Goal: Information Seeking & Learning: Check status

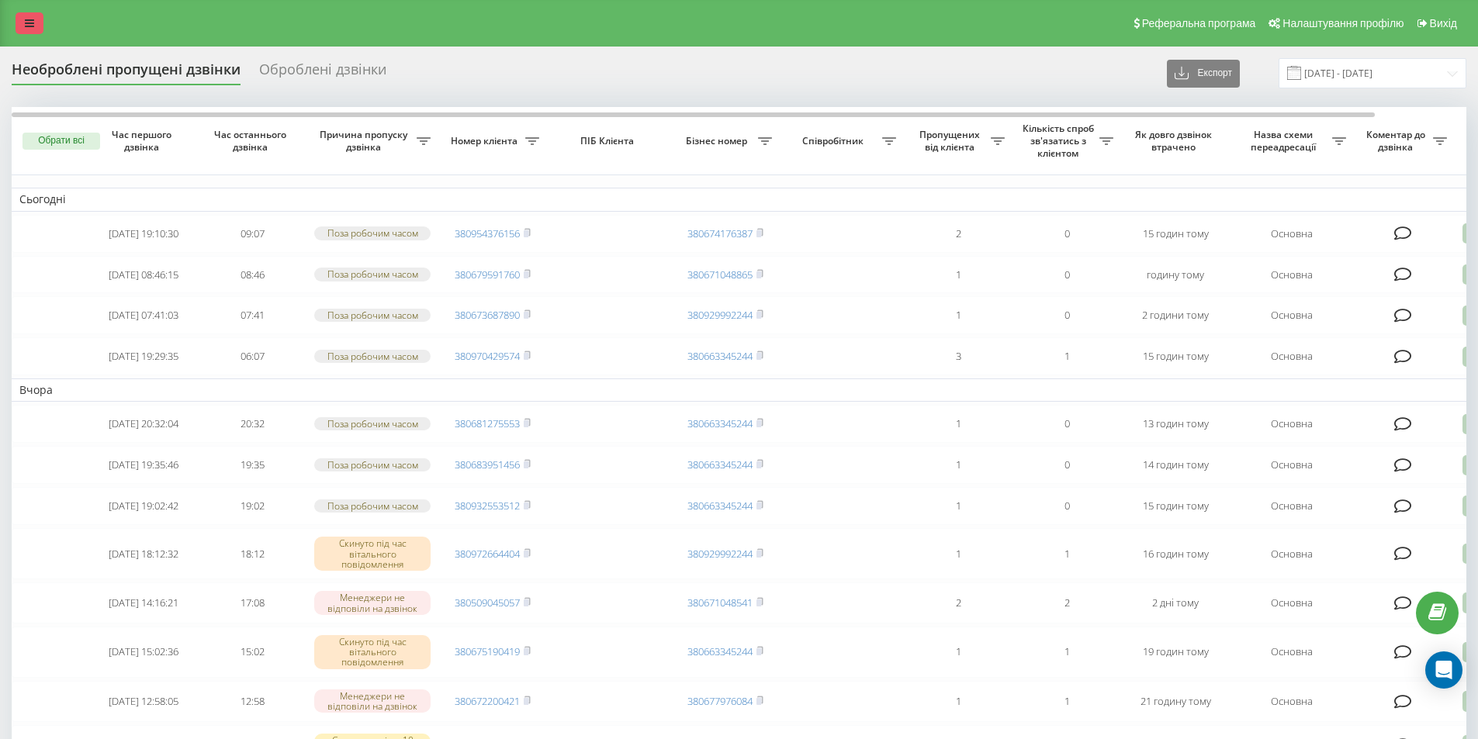
click at [33, 26] on icon at bounding box center [29, 23] width 9 height 11
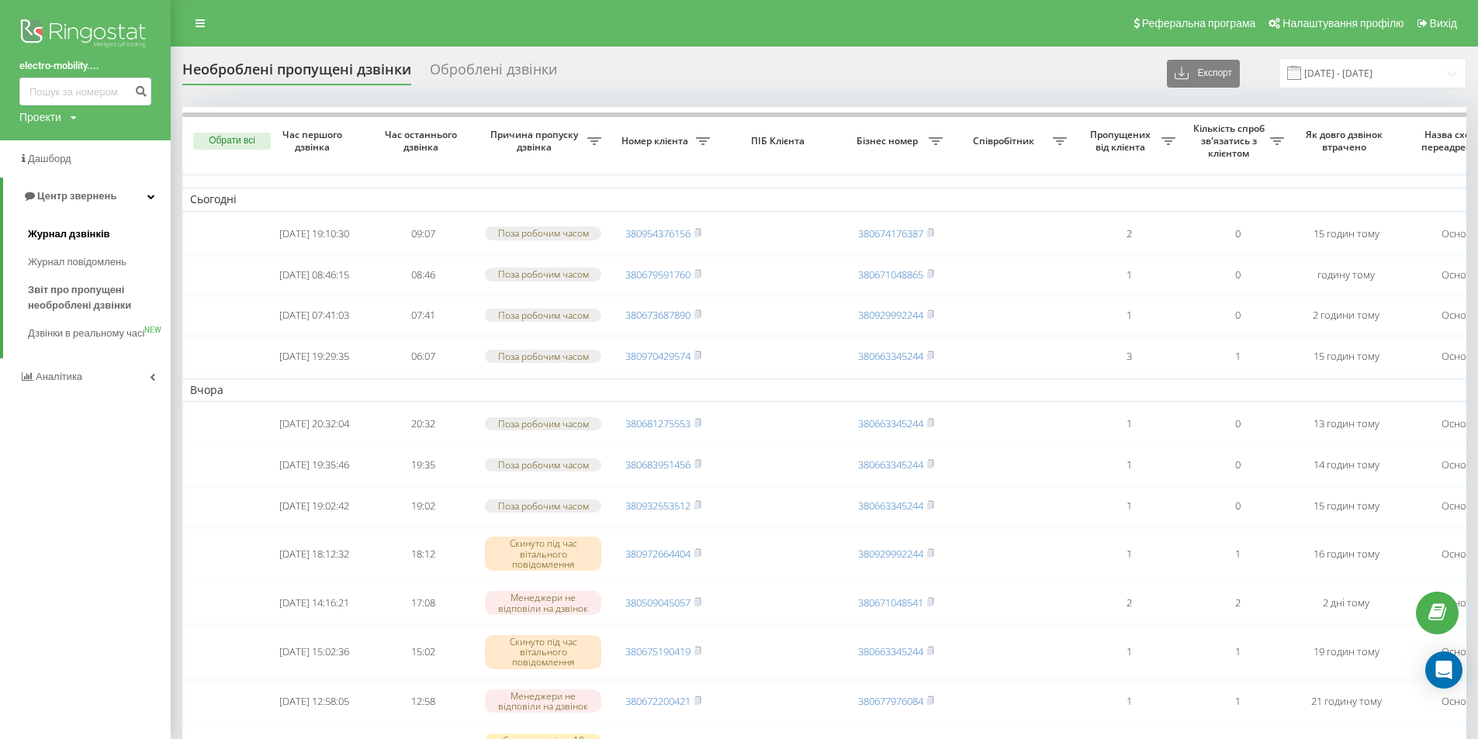
click at [98, 241] on span "Журнал дзвінків" at bounding box center [69, 235] width 82 height 16
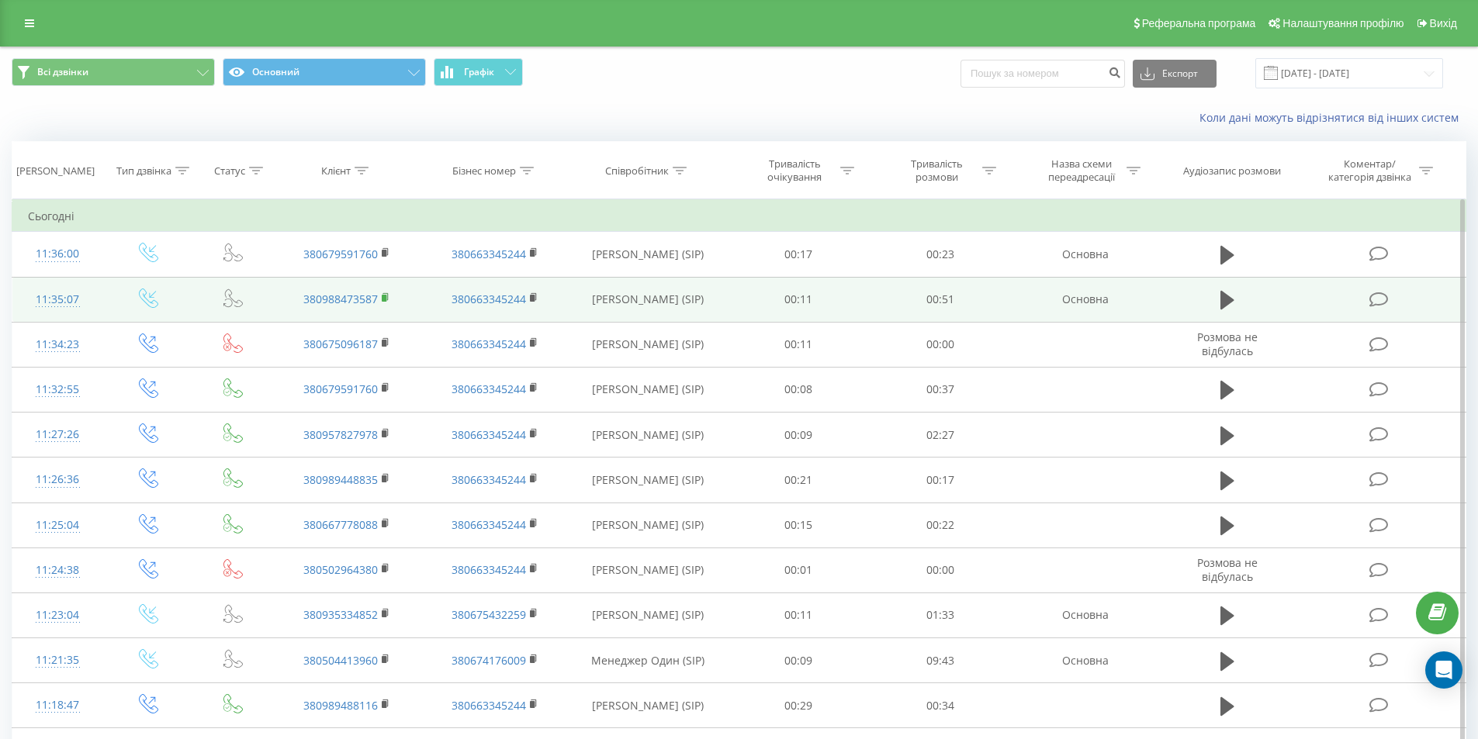
click at [386, 296] on rect at bounding box center [384, 298] width 5 height 7
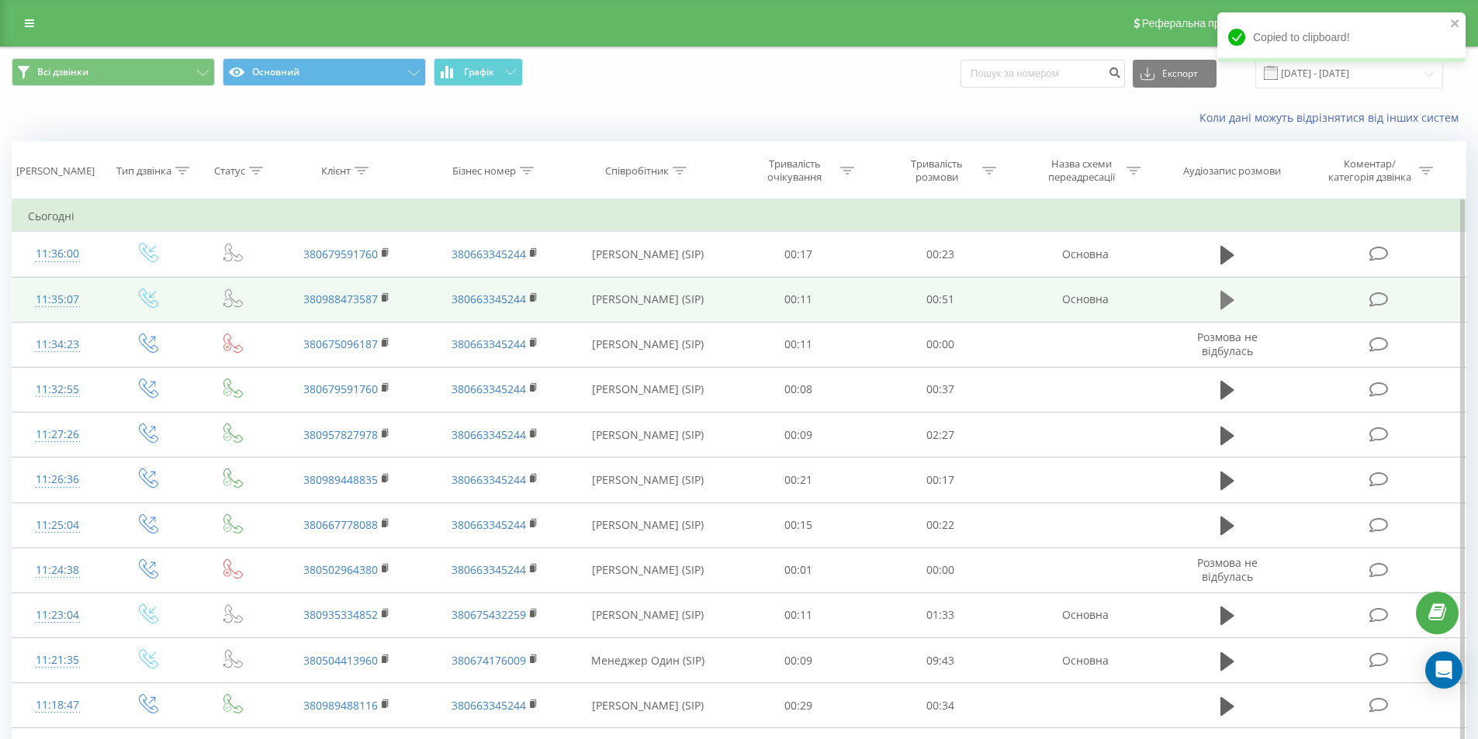
click at [1234, 305] on button at bounding box center [1227, 300] width 23 height 23
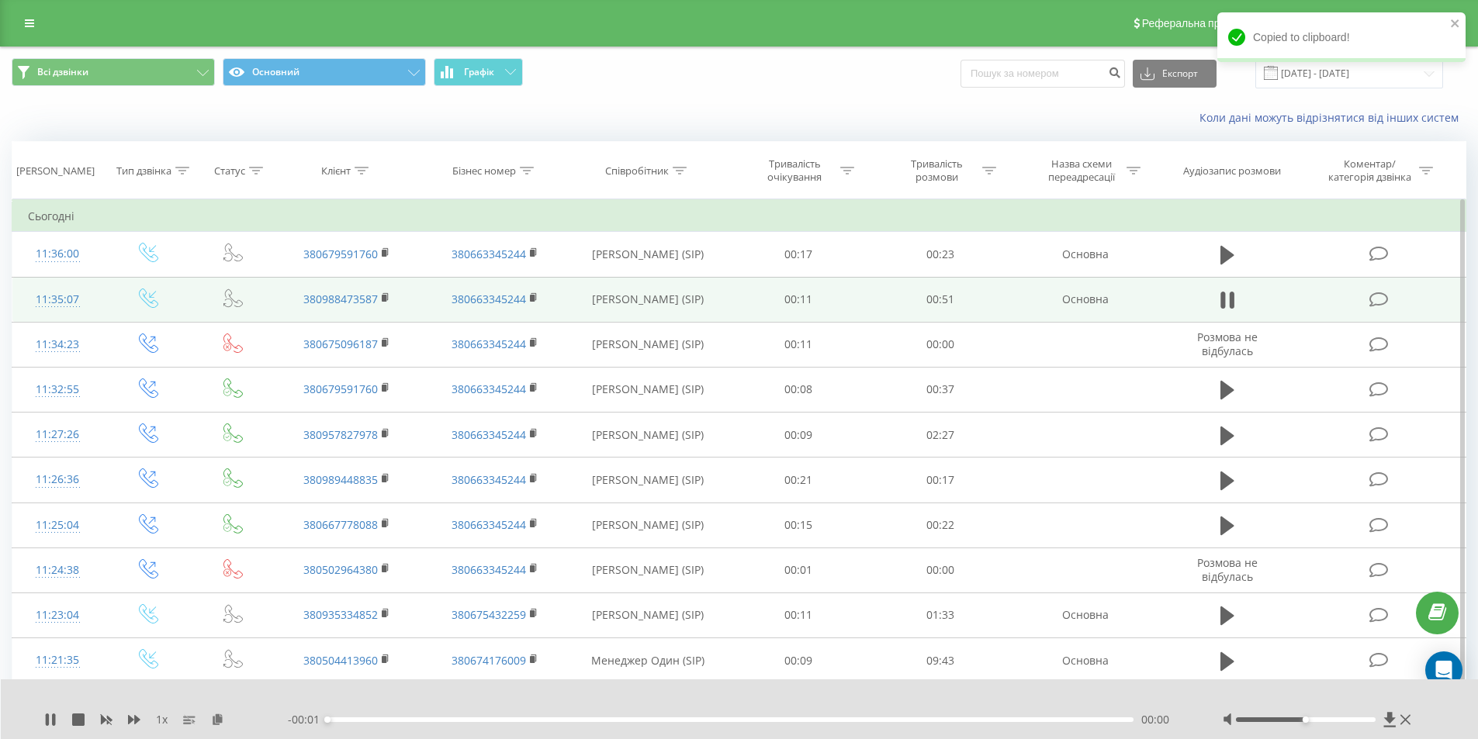
click at [365, 722] on div "- 00:01 00:00 00:00" at bounding box center [736, 720] width 896 height 16
click at [363, 720] on div "00:00" at bounding box center [730, 720] width 807 height 5
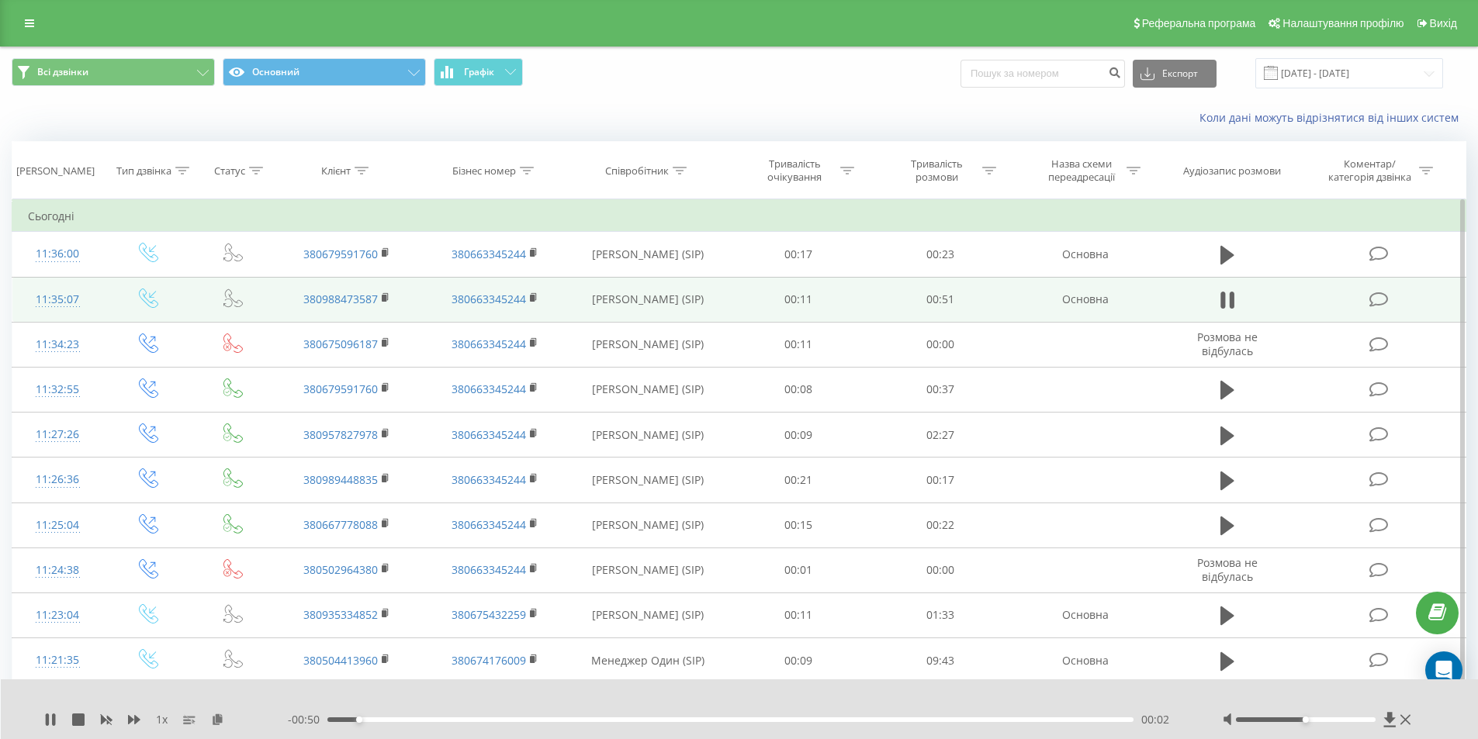
click at [417, 720] on div "00:02" at bounding box center [730, 720] width 807 height 5
click at [453, 718] on div "00:08" at bounding box center [730, 720] width 807 height 5
click at [1226, 299] on icon at bounding box center [1227, 300] width 14 height 22
